Goal: Information Seeking & Learning: Learn about a topic

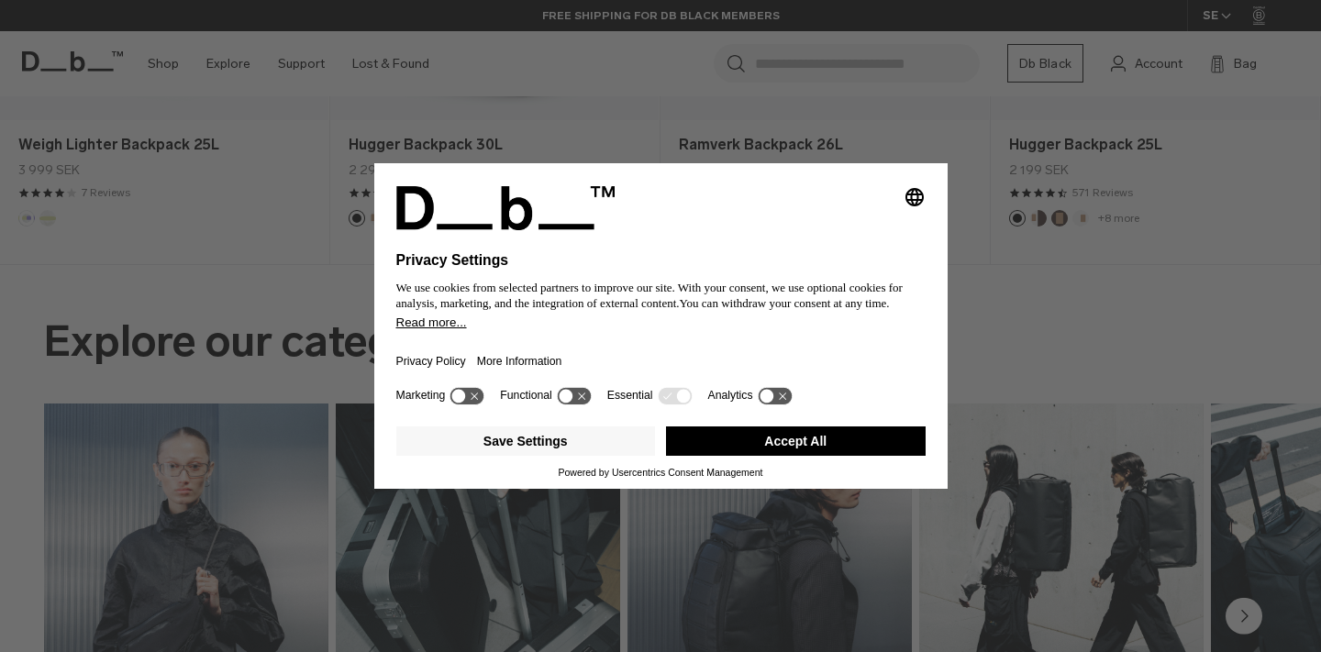
click at [800, 449] on button "Accept All" at bounding box center [796, 441] width 260 height 29
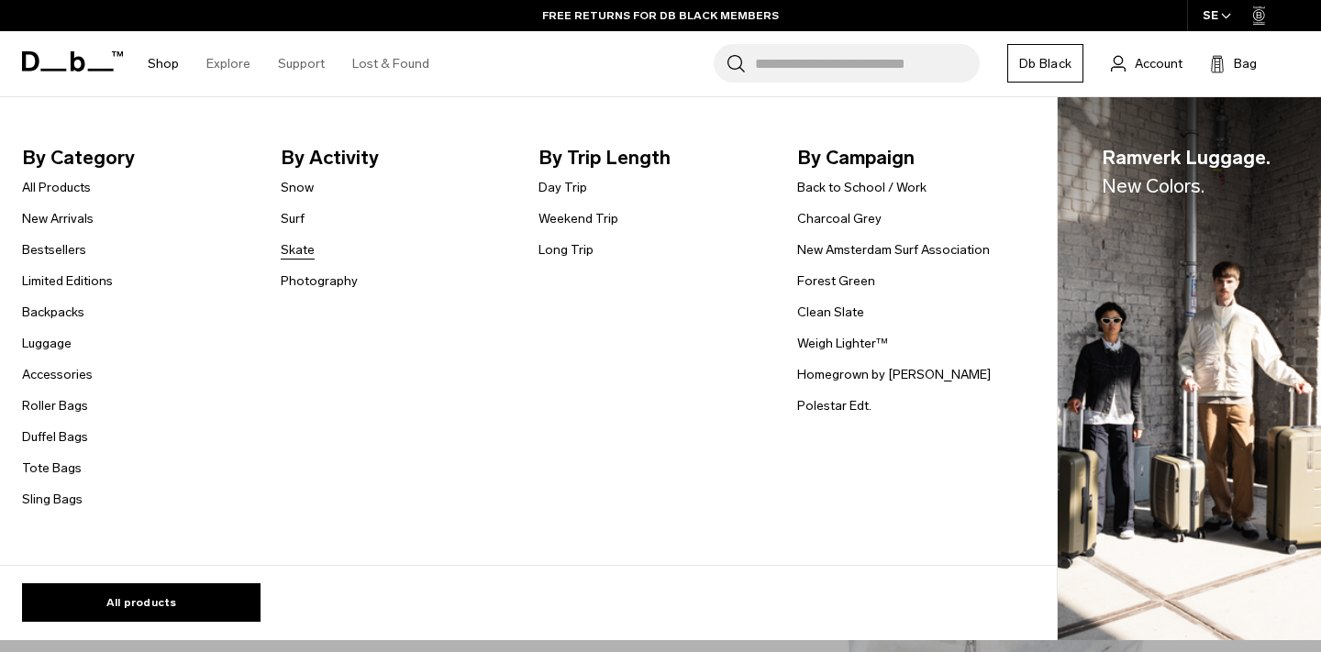
click at [304, 247] on link "Skate" at bounding box center [298, 249] width 34 height 19
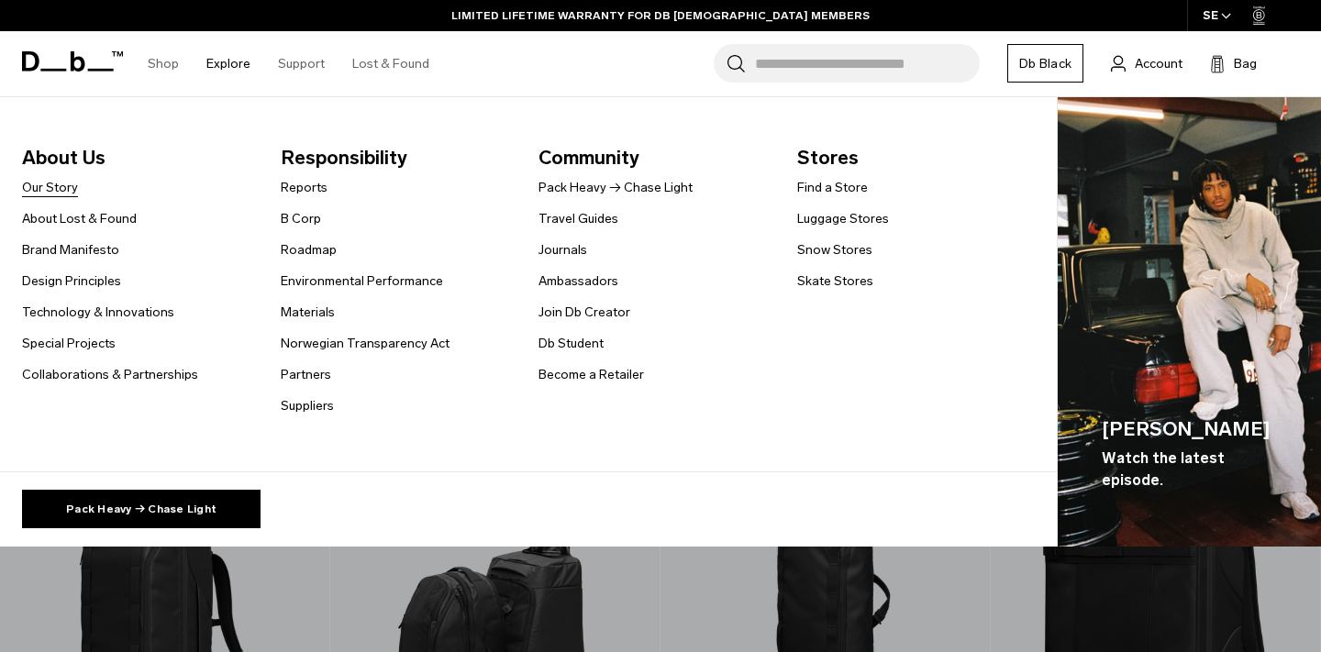
click at [49, 183] on link "Our Story" at bounding box center [50, 187] width 56 height 19
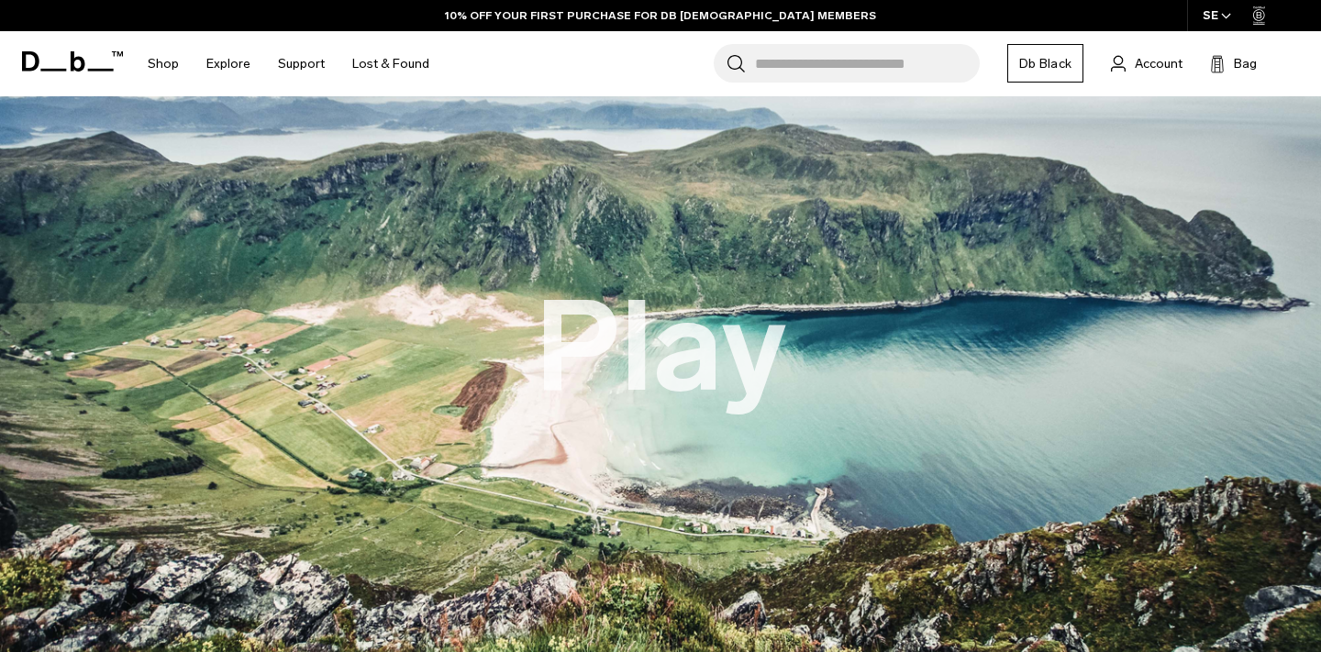
scroll to position [159, 0]
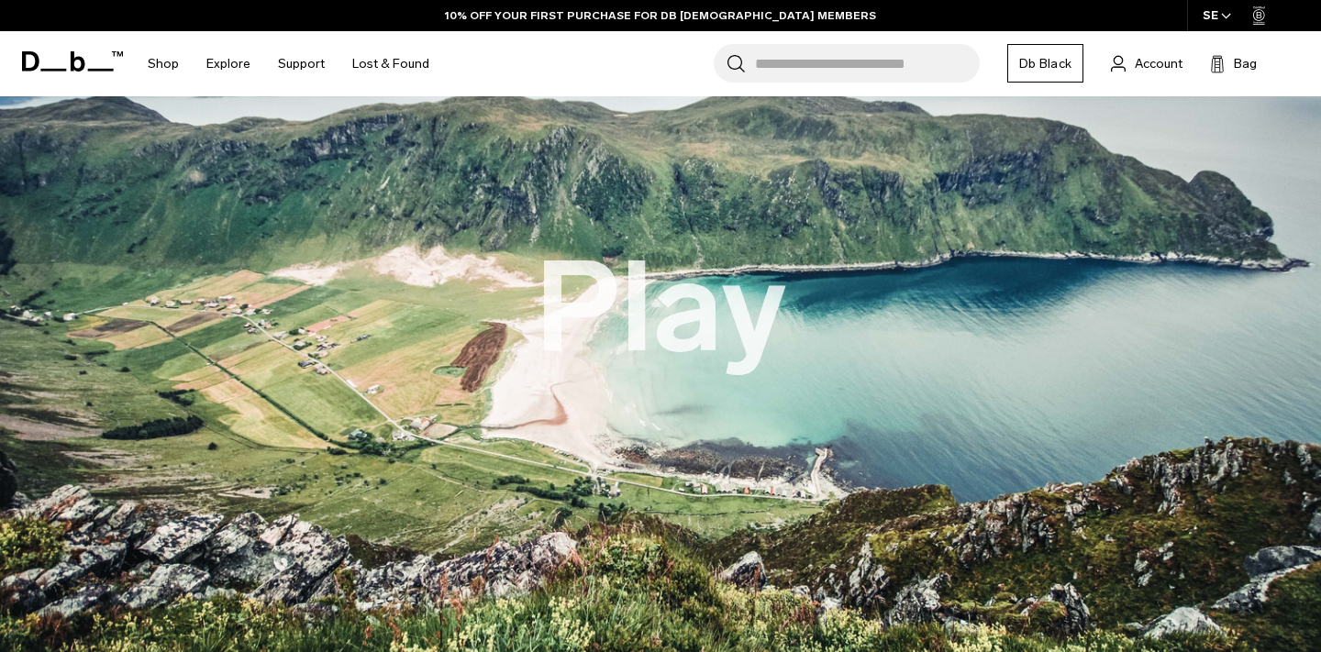
click at [665, 329] on button "Play" at bounding box center [661, 308] width 252 height 139
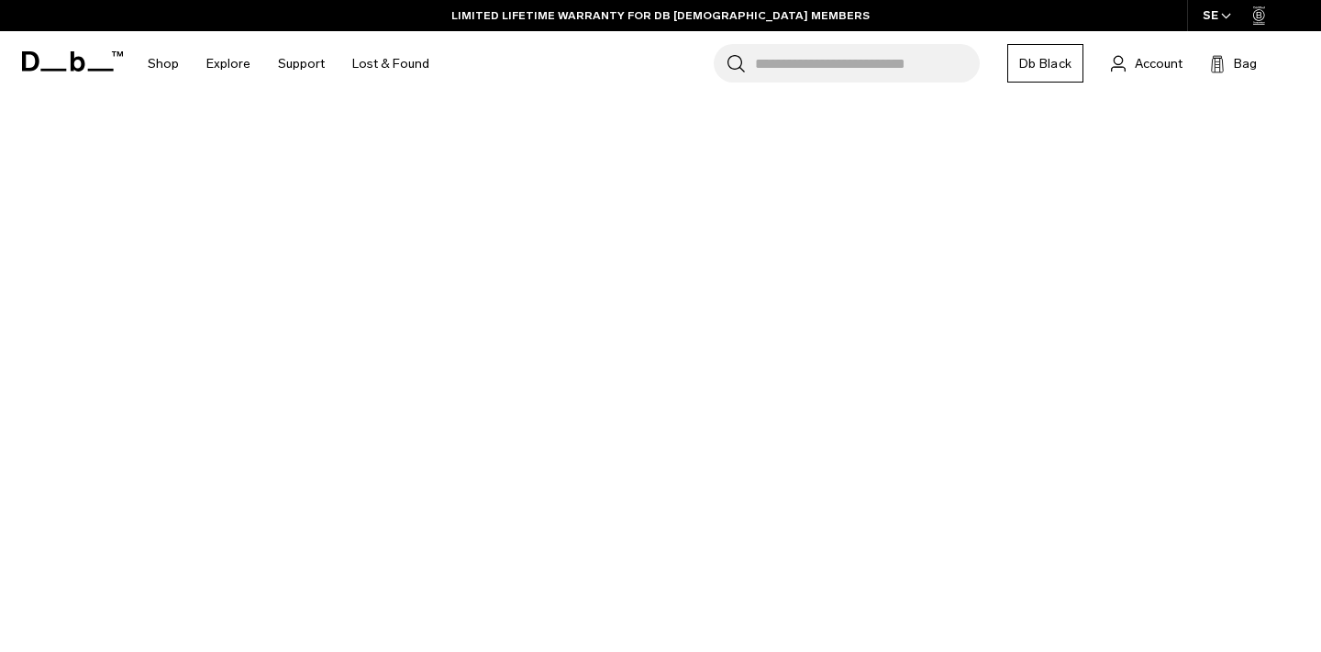
click at [625, 355] on button "Play" at bounding box center [661, 308] width 252 height 139
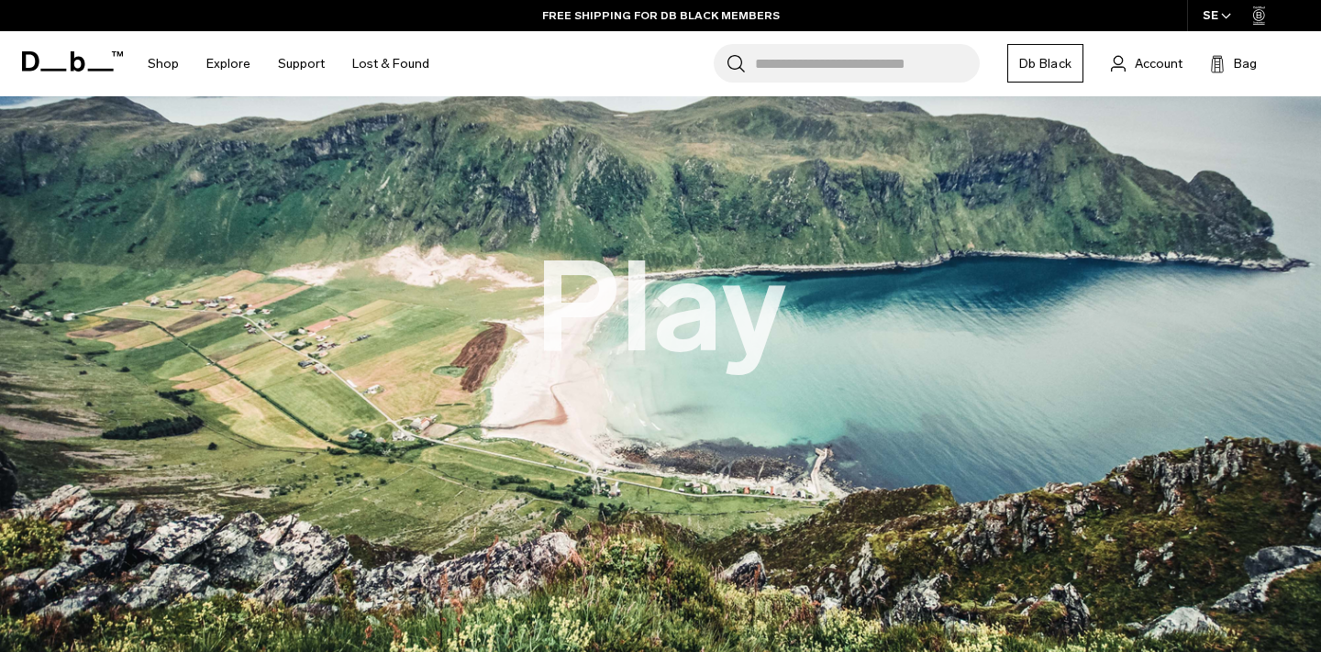
click at [669, 312] on button "Play" at bounding box center [661, 308] width 252 height 139
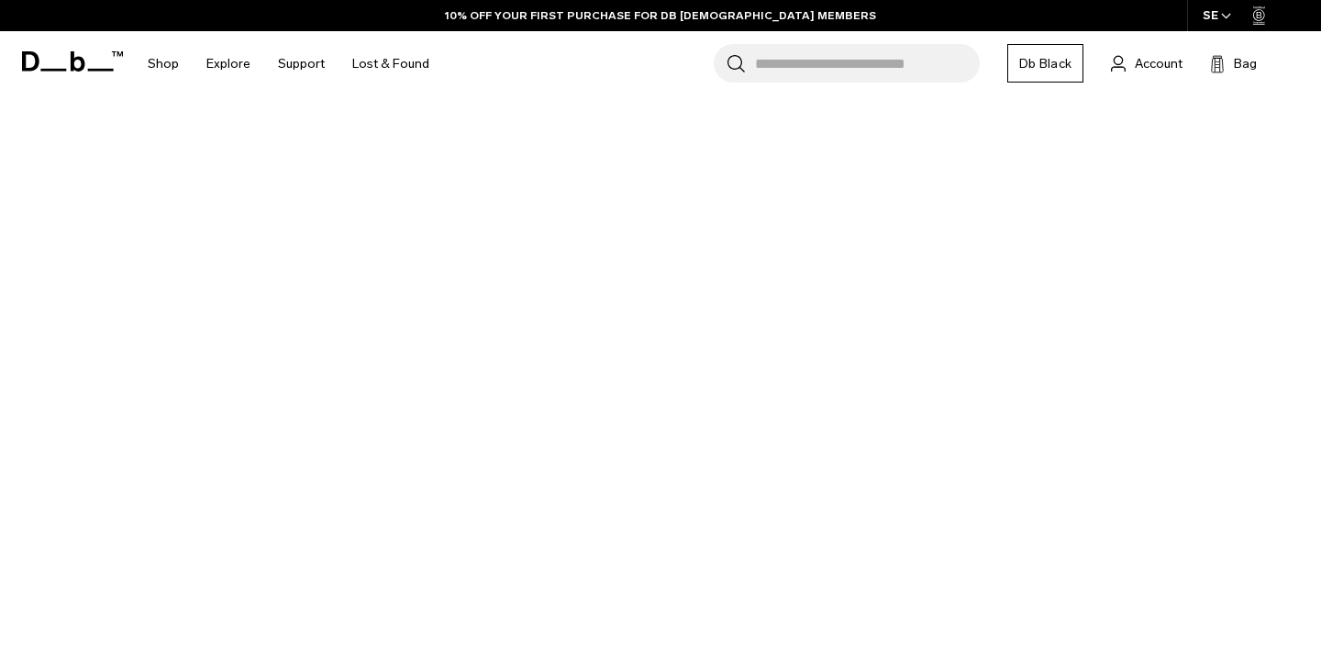
scroll to position [216, 0]
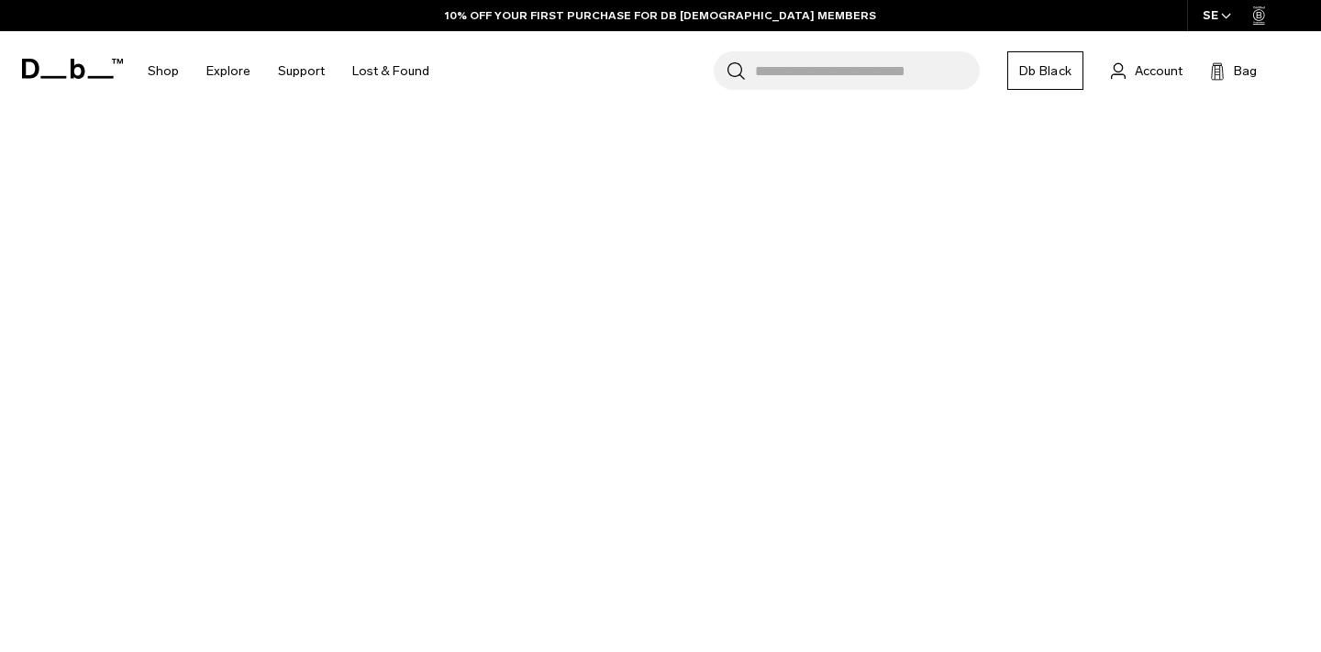
click at [774, 415] on img at bounding box center [660, 251] width 1321 height 743
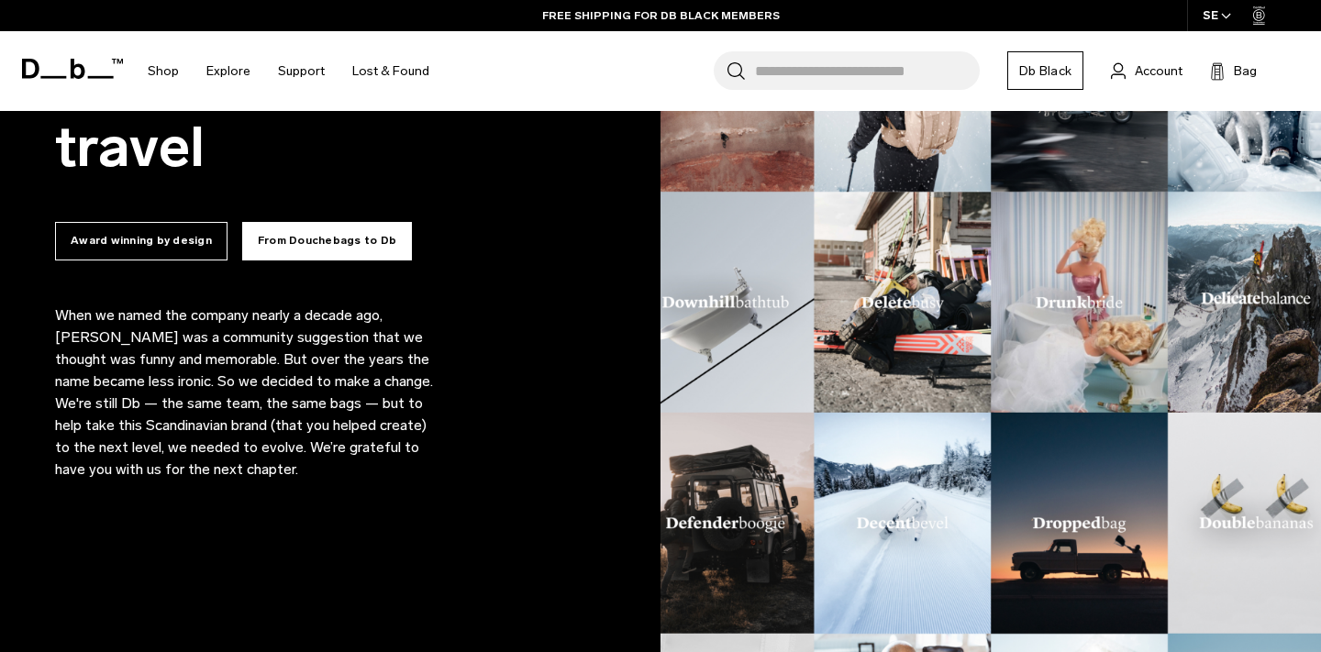
scroll to position [1180, 0]
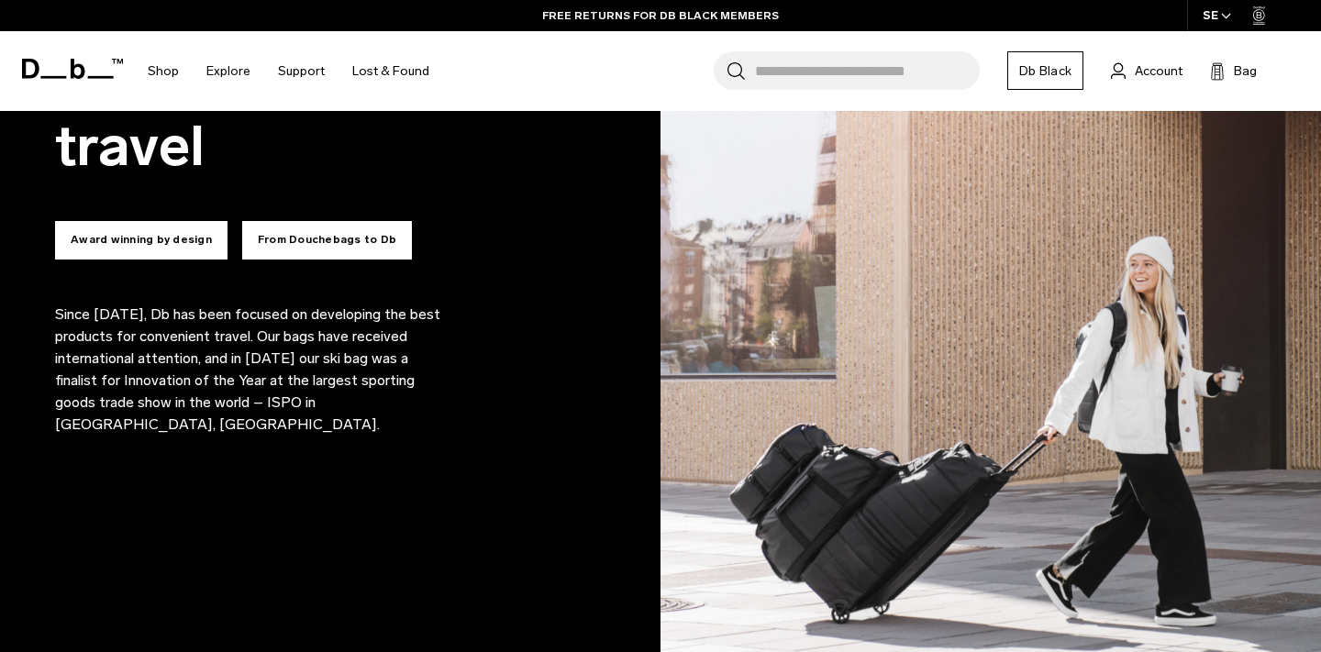
click at [333, 233] on button "From Douchebags to Db" at bounding box center [327, 240] width 170 height 39
click at [348, 239] on button "From Douchebags to Db" at bounding box center [327, 240] width 170 height 39
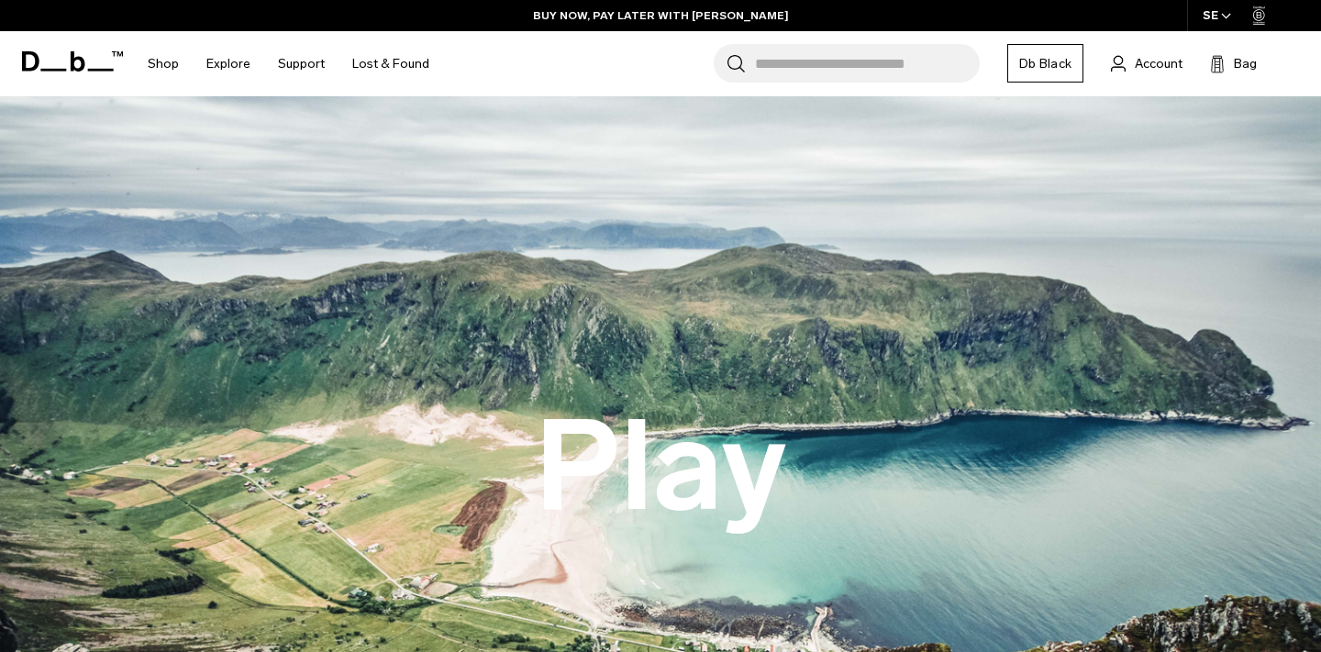
scroll to position [0, 0]
